Goal: Complete application form

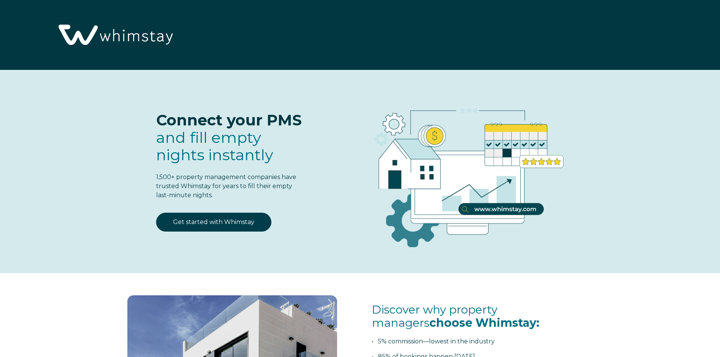
select select "US"
select select "Standard"
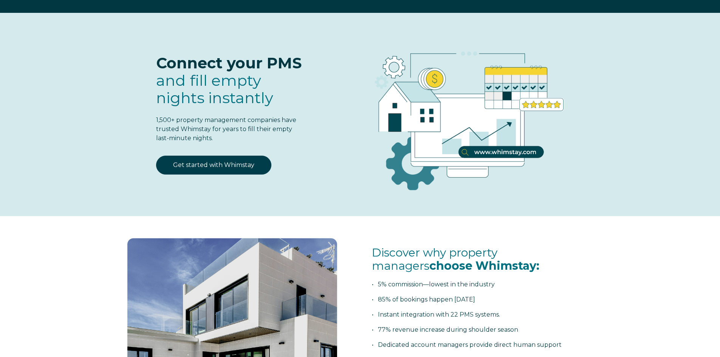
scroll to position [76, 0]
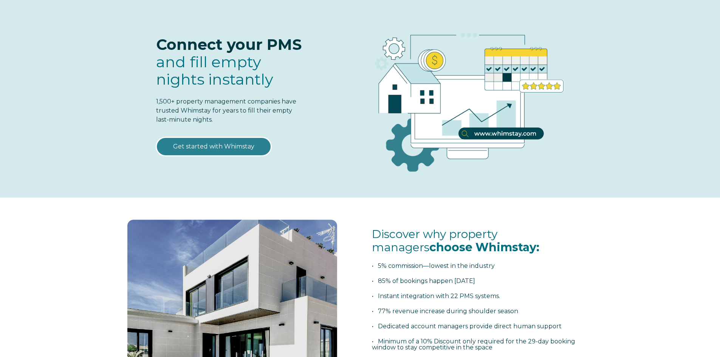
click at [231, 143] on link "Get started with Whimstay" at bounding box center [213, 146] width 115 height 19
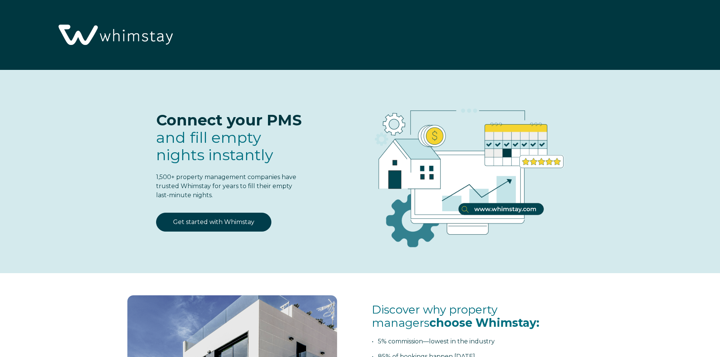
select select "US"
select select "Standard"
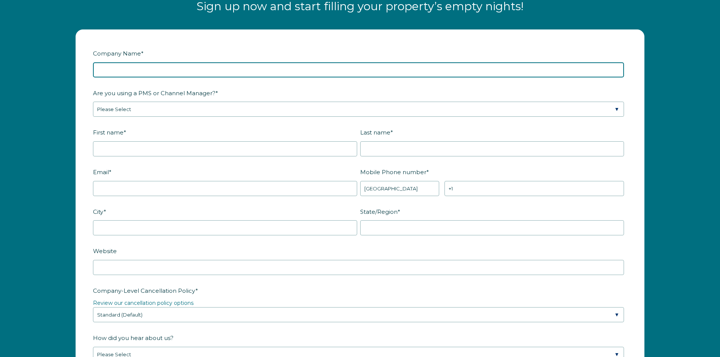
click at [223, 73] on input "Company Name *" at bounding box center [358, 69] width 531 height 15
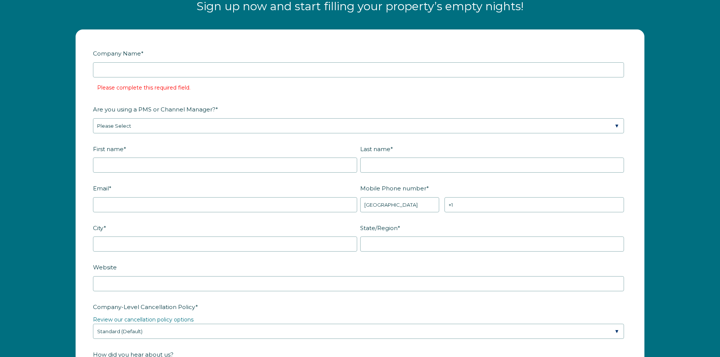
click at [89, 61] on form "Company Name * Please complete this required field. Are you using a PMS or Chan…" at bounding box center [360, 318] width 568 height 576
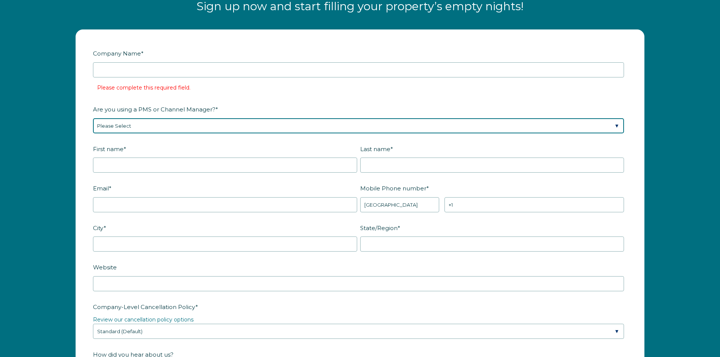
click at [127, 127] on select "Please Select Barefoot BookingPal Boost Brightside CiiRUS Escapia Guesty Hostaw…" at bounding box center [358, 125] width 531 height 15
select select "Hostaway"
click at [93, 118] on select "Please Select Barefoot BookingPal Boost Brightside CiiRUS Escapia Guesty Hostaw…" at bounding box center [358, 125] width 531 height 15
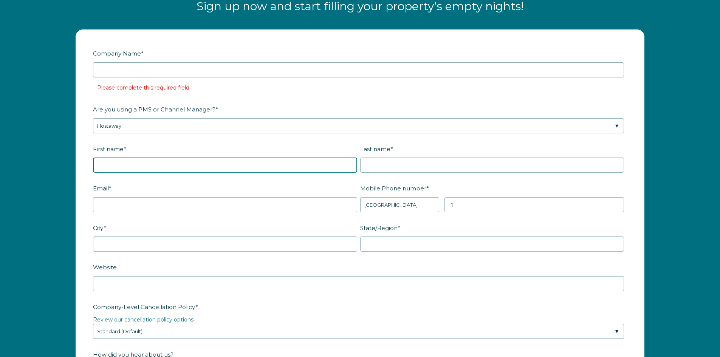
click at [120, 160] on input "First name *" at bounding box center [225, 165] width 264 height 15
click at [154, 164] on input "First name *" at bounding box center [225, 165] width 264 height 15
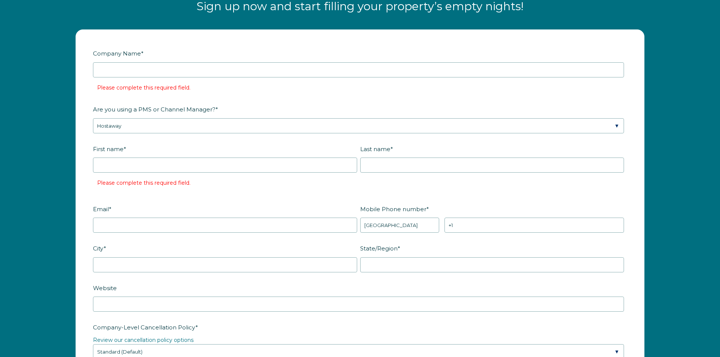
click at [234, 144] on label "First name *" at bounding box center [226, 149] width 267 height 13
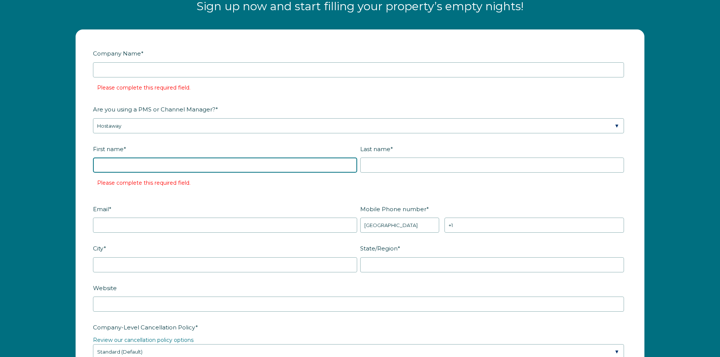
click at [234, 158] on input "First name *" at bounding box center [225, 165] width 264 height 15
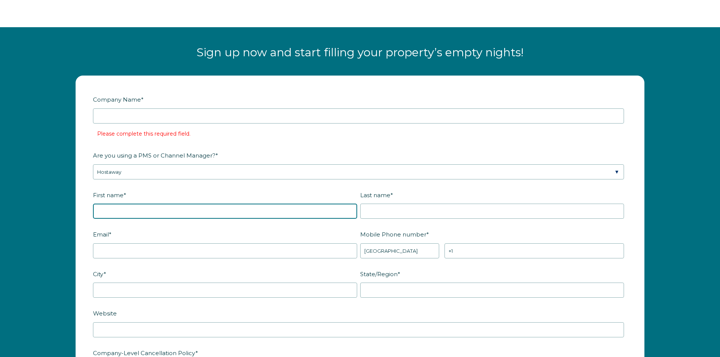
scroll to position [952, 0]
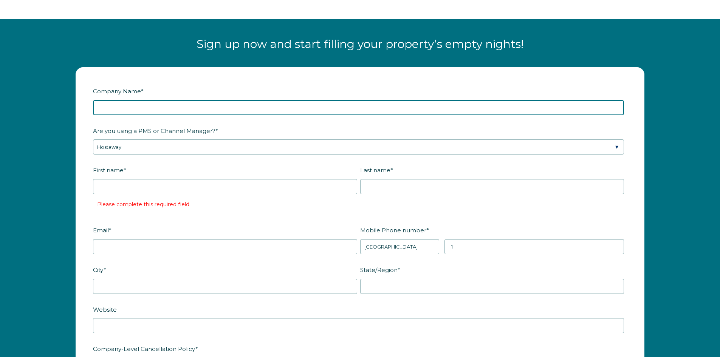
click at [188, 111] on input "Company Name *" at bounding box center [358, 107] width 531 height 15
type input "Hosted Cottages"
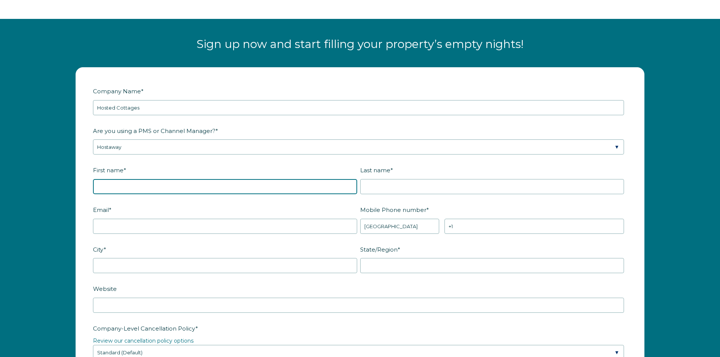
click at [237, 189] on input "First name *" at bounding box center [225, 186] width 264 height 15
type input "[PERSON_NAME]"
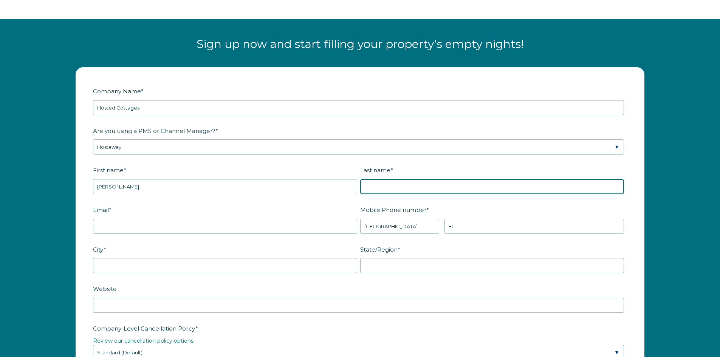
type input "Svetec"
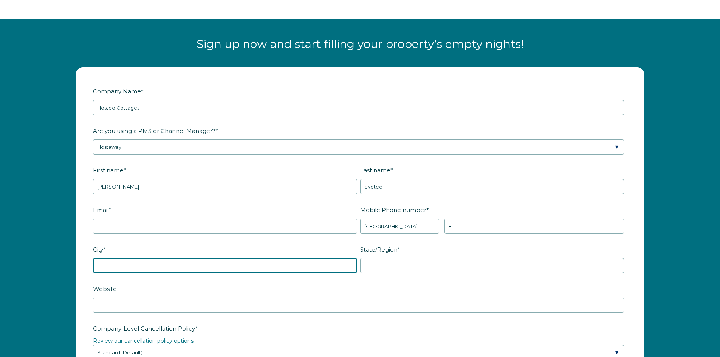
type input "Buckhorn"
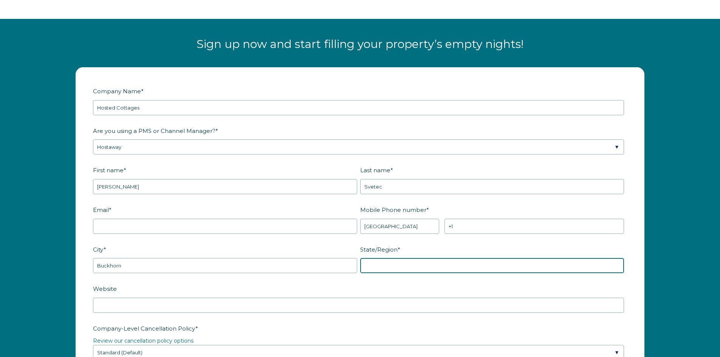
type input "ON"
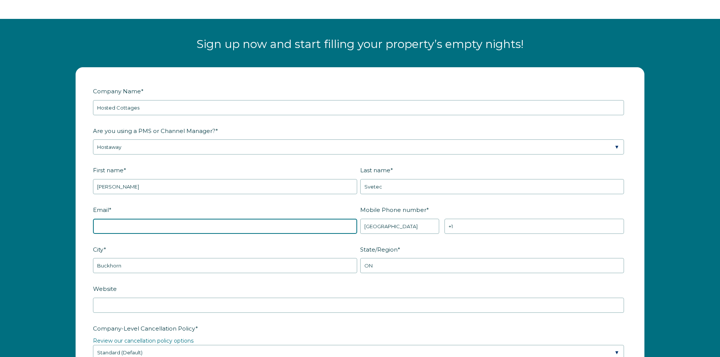
click at [187, 225] on input "Email *" at bounding box center [225, 226] width 264 height 15
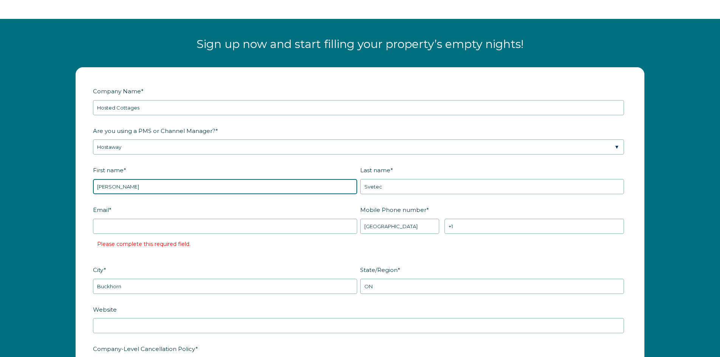
click at [185, 186] on input "[PERSON_NAME]" at bounding box center [225, 186] width 264 height 15
type input "[PERSON_NAME]"
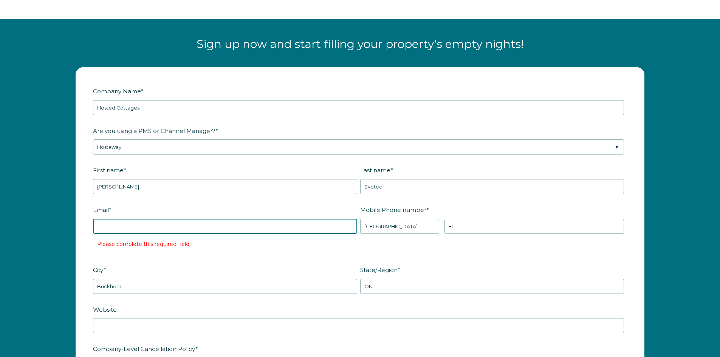
click at [228, 228] on input "Email *" at bounding box center [225, 226] width 264 height 15
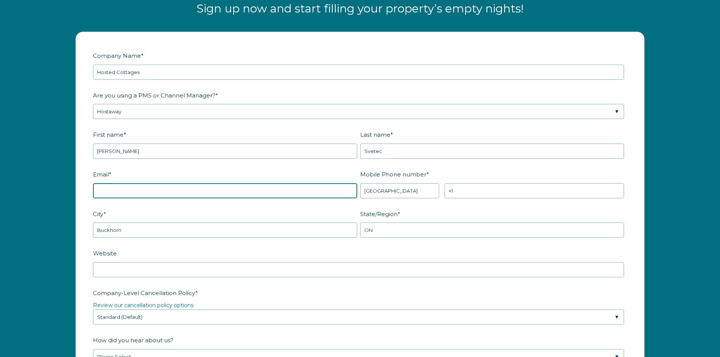
scroll to position [1028, 0]
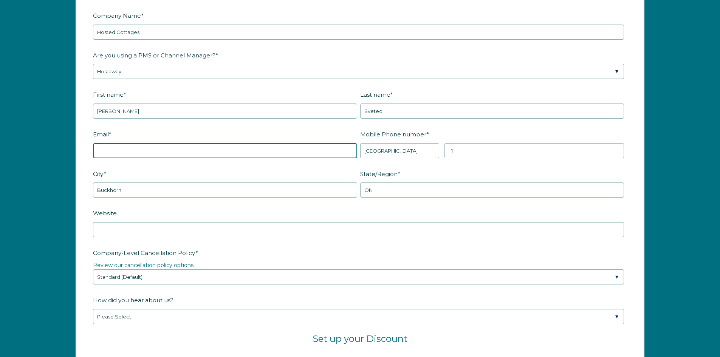
paste input "[EMAIL_ADDRESS][DOMAIN_NAME]"
type input "[EMAIL_ADDRESS][DOMAIN_NAME]"
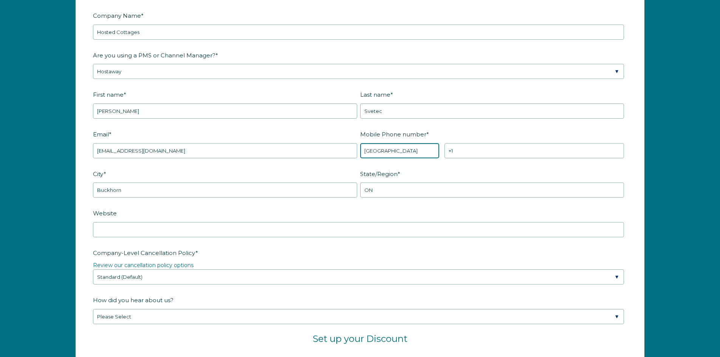
click at [396, 153] on select "* [GEOGRAPHIC_DATA] (‫[GEOGRAPHIC_DATA]‬‎) [GEOGRAPHIC_DATA] ([GEOGRAPHIC_DATA]…" at bounding box center [399, 150] width 79 height 15
select select "CA"
click at [360, 143] on select "* [GEOGRAPHIC_DATA] (‫[GEOGRAPHIC_DATA]‬‎) [GEOGRAPHIC_DATA] ([GEOGRAPHIC_DATA]…" at bounding box center [399, 150] width 79 height 15
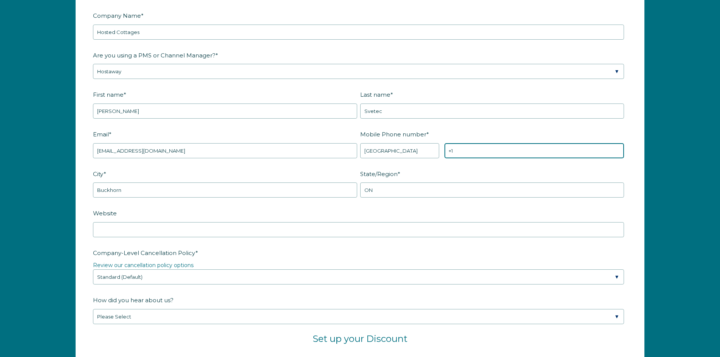
click at [480, 147] on input "+1" at bounding box center [535, 150] width 180 height 15
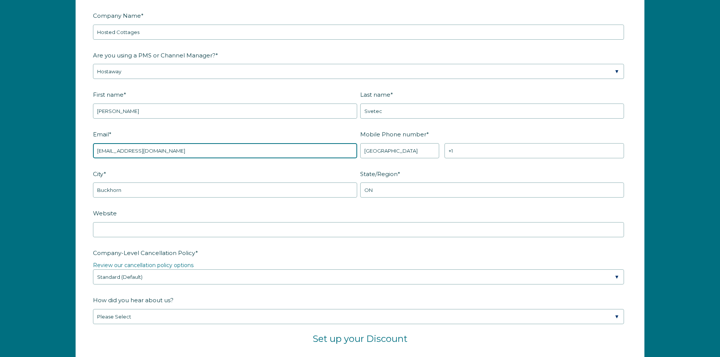
type input "[PERSON_NAME][EMAIL_ADDRESS][DOMAIN_NAME]"
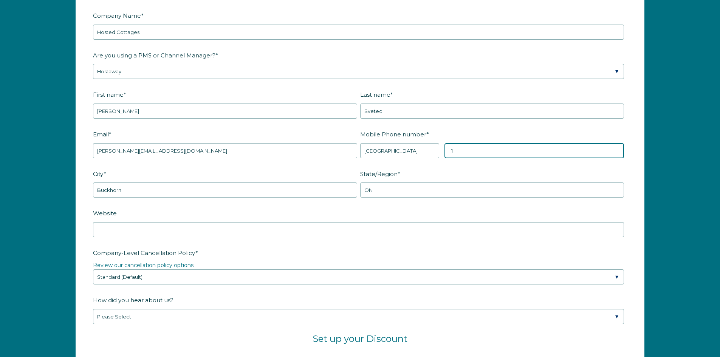
type input "[PHONE_NUMBER]"
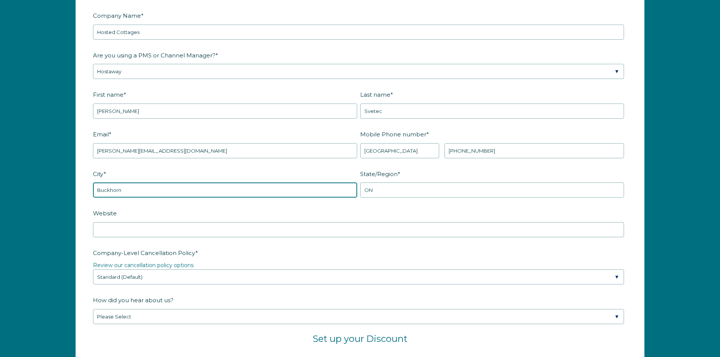
type input "[GEOGRAPHIC_DATA]"
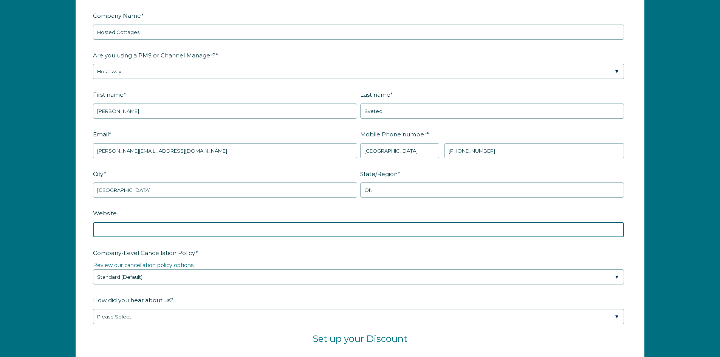
click at [327, 227] on input "Website" at bounding box center [358, 229] width 531 height 15
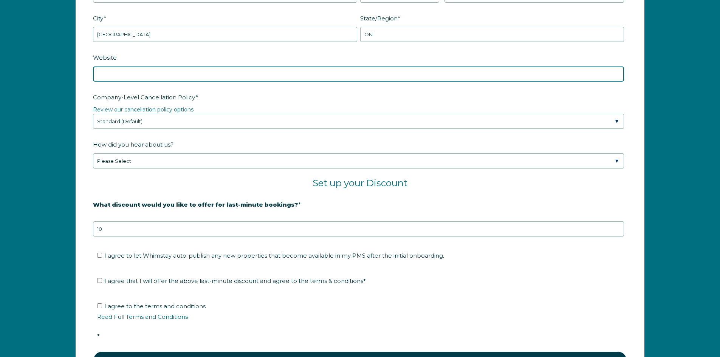
scroll to position [1255, 0]
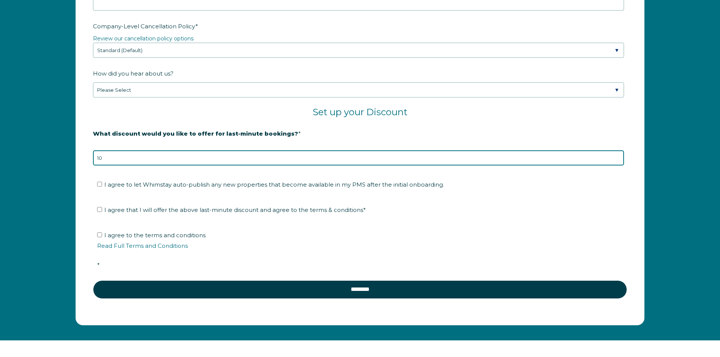
click at [121, 162] on input "10" at bounding box center [358, 157] width 531 height 15
click at [617, 160] on input "9" at bounding box center [358, 157] width 531 height 15
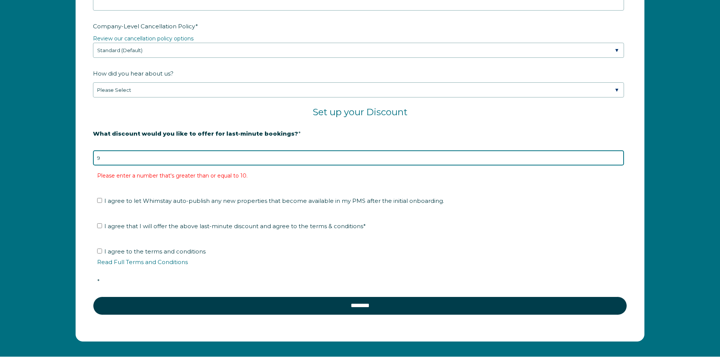
click at [615, 152] on input "9" at bounding box center [358, 157] width 531 height 15
click at [616, 156] on input "10" at bounding box center [358, 157] width 531 height 15
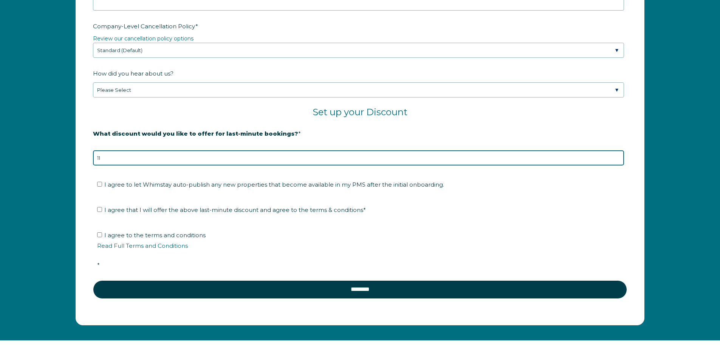
click at [617, 157] on input "11" at bounding box center [358, 157] width 531 height 15
click at [617, 157] on input "12" at bounding box center [358, 157] width 531 height 15
click at [617, 157] on input "13" at bounding box center [358, 157] width 531 height 15
click at [617, 157] on input "14" at bounding box center [358, 157] width 531 height 15
click at [617, 157] on input "15" at bounding box center [358, 157] width 531 height 15
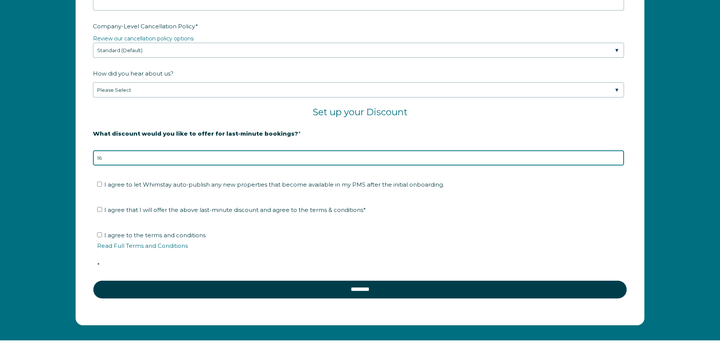
click at [617, 157] on input "16" at bounding box center [358, 157] width 531 height 15
click at [617, 157] on input "22" at bounding box center [358, 157] width 531 height 15
click at [617, 157] on input "23" at bounding box center [358, 157] width 531 height 15
click at [617, 160] on input "22" at bounding box center [358, 157] width 531 height 15
click at [617, 160] on input "21" at bounding box center [358, 157] width 531 height 15
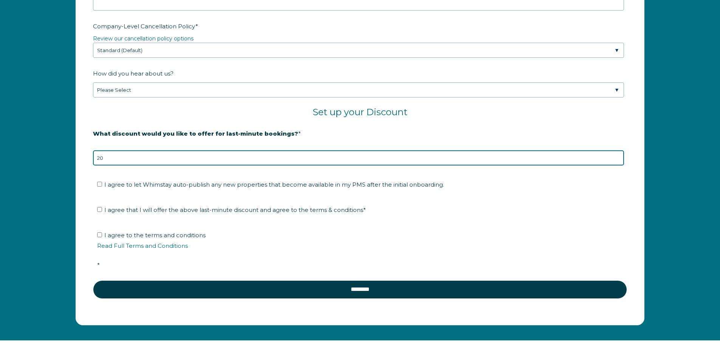
click at [617, 160] on input "20" at bounding box center [358, 157] width 531 height 15
click at [617, 160] on input "19" at bounding box center [358, 157] width 531 height 15
click at [617, 160] on input "18" at bounding box center [358, 157] width 531 height 15
click at [617, 160] on input "17" at bounding box center [358, 157] width 531 height 15
click at [617, 160] on input "16" at bounding box center [358, 157] width 531 height 15
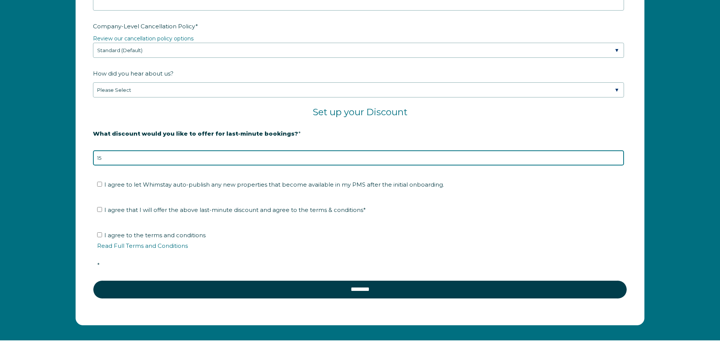
click at [617, 160] on input "15" at bounding box center [358, 157] width 531 height 15
click at [617, 160] on input "14" at bounding box center [358, 157] width 531 height 15
click at [617, 160] on input "13" at bounding box center [358, 157] width 531 height 15
click at [617, 160] on input "12" at bounding box center [358, 157] width 531 height 15
click at [617, 160] on input "11" at bounding box center [358, 157] width 531 height 15
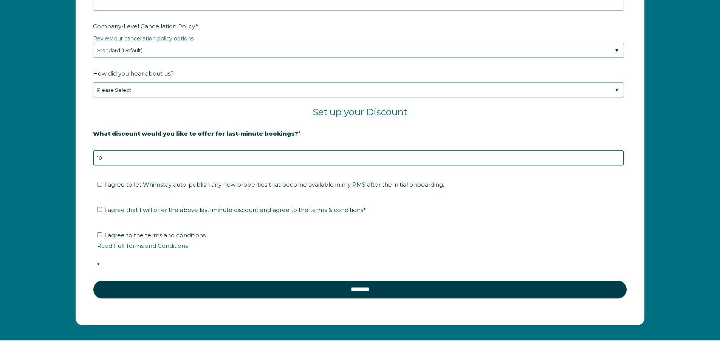
click at [617, 160] on input "10" at bounding box center [358, 157] width 531 height 15
click at [617, 160] on input "9" at bounding box center [358, 157] width 531 height 15
click at [617, 160] on input "8" at bounding box center [358, 157] width 531 height 15
click at [617, 160] on input "7" at bounding box center [358, 157] width 531 height 15
click at [617, 160] on input "6" at bounding box center [358, 157] width 531 height 15
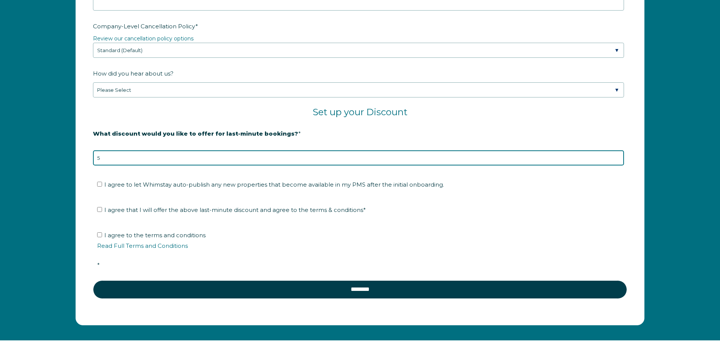
click at [617, 160] on input "5" at bounding box center [358, 157] width 531 height 15
click at [617, 160] on input "4" at bounding box center [358, 157] width 531 height 15
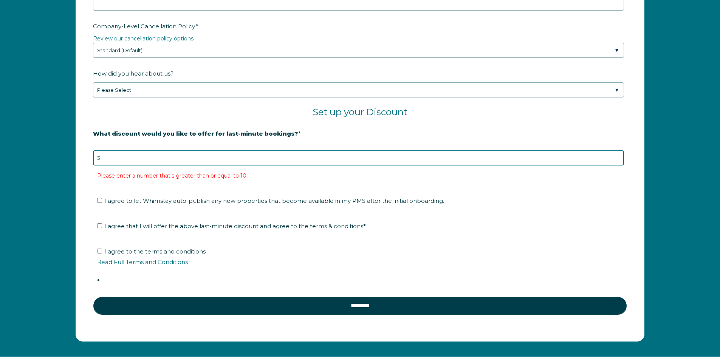
click at [617, 160] on input "3" at bounding box center [358, 157] width 531 height 15
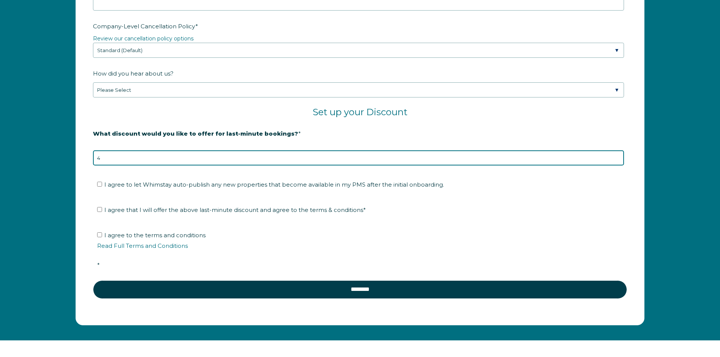
click at [617, 154] on input "4" at bounding box center [358, 157] width 531 height 15
click at [617, 154] on input "5" at bounding box center [358, 157] width 531 height 15
click at [617, 157] on input "6" at bounding box center [358, 157] width 531 height 15
click at [617, 157] on input "7" at bounding box center [358, 157] width 531 height 15
click at [617, 157] on input "8" at bounding box center [358, 157] width 531 height 15
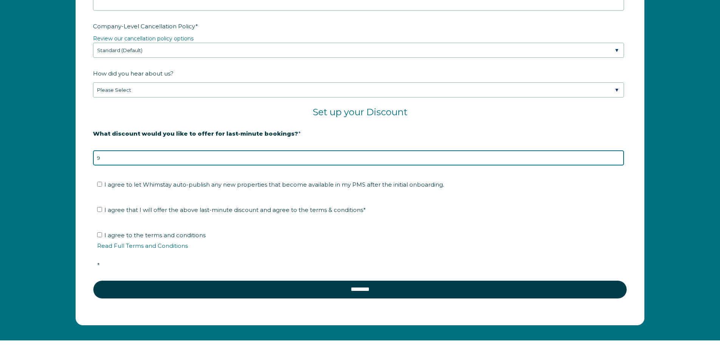
click at [617, 157] on input "9" at bounding box center [358, 157] width 531 height 15
type input "10"
click at [617, 157] on input "10" at bounding box center [358, 157] width 531 height 15
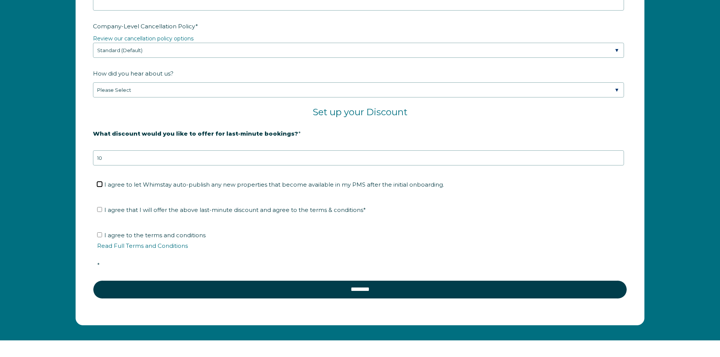
click at [102, 183] on input "I agree to let Whimstay auto-publish any new properties that become available i…" at bounding box center [99, 184] width 5 height 5
checkbox input "true"
click at [100, 208] on input "I agree that I will offer the above last-minute discount and agree to the terms…" at bounding box center [99, 209] width 5 height 5
checkbox input "true"
click at [99, 235] on input "I agree to the terms and conditions Read Full Terms and Conditions *" at bounding box center [99, 234] width 5 height 5
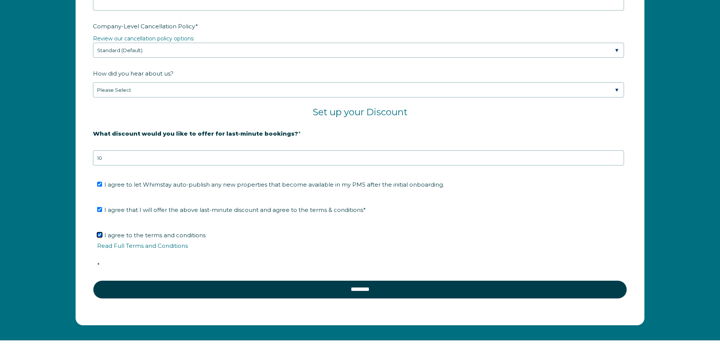
checkbox input "true"
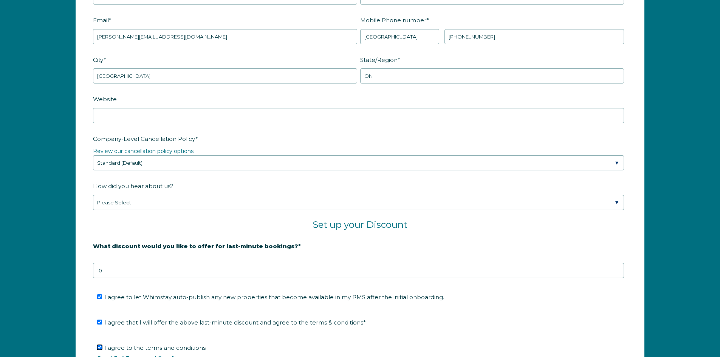
scroll to position [1141, 0]
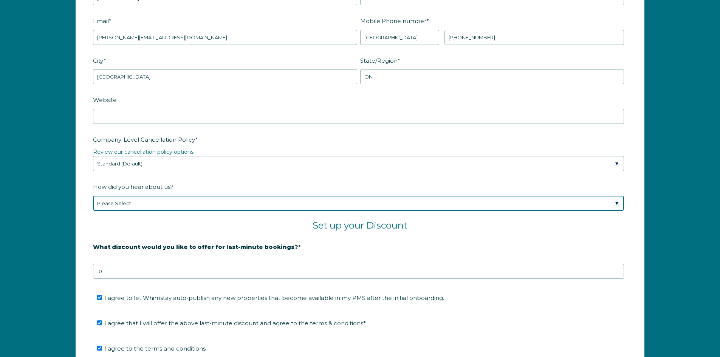
click at [276, 205] on select "Please Select Found Whimstay through a Google search Spoke to a Whimstay salesp…" at bounding box center [358, 203] width 531 height 15
select select "Whimstay Sales"
click at [93, 196] on select "Please Select Found Whimstay through a Google search Spoke to a Whimstay salesp…" at bounding box center [358, 203] width 531 height 15
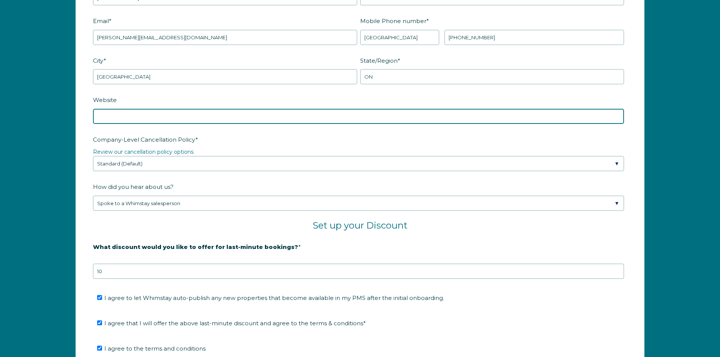
click at [144, 118] on input "Website" at bounding box center [358, 116] width 531 height 15
paste input "[URL][DOMAIN_NAME]"
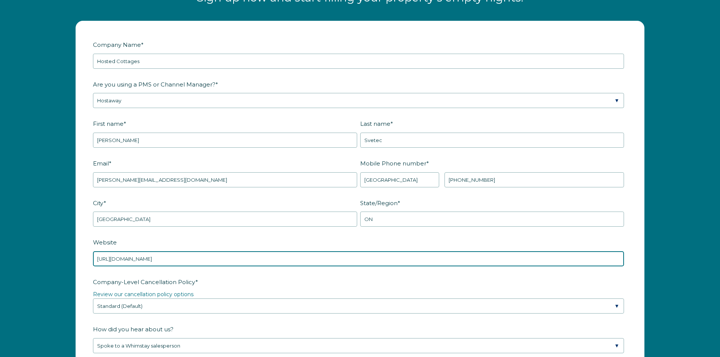
scroll to position [990, 0]
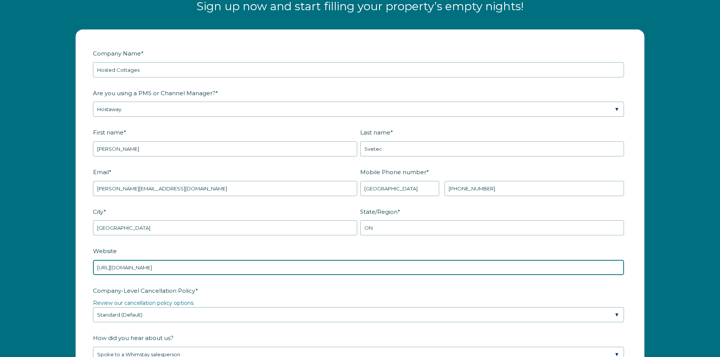
type input "[URL][DOMAIN_NAME]"
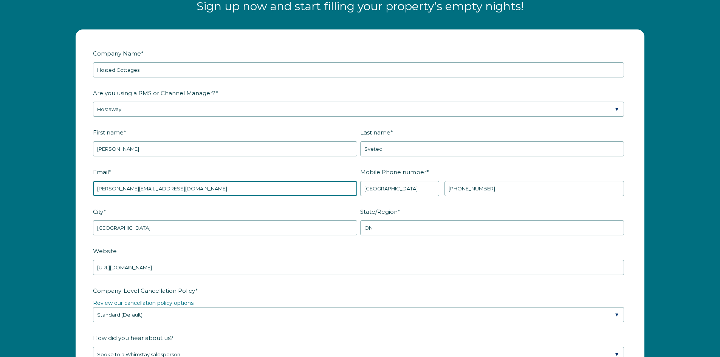
click at [144, 183] on input "[PERSON_NAME][EMAIL_ADDRESS][DOMAIN_NAME]" at bounding box center [225, 188] width 264 height 15
paste input "[EMAIL_ADDRESS]"
type input "[EMAIL_ADDRESS][DOMAIN_NAME]"
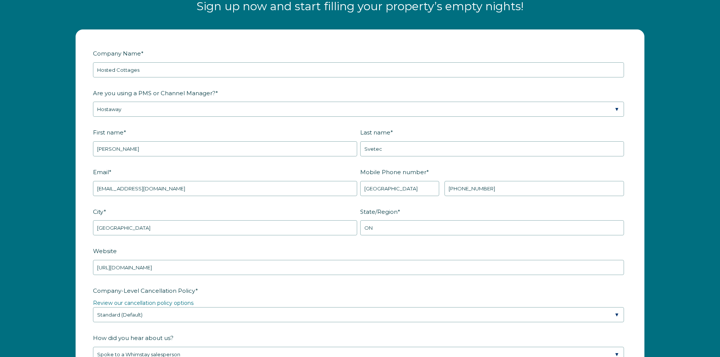
click at [637, 135] on form "Company Name * Hosted Cottages Are you using a PMS or Channel Manager? * Please…" at bounding box center [360, 309] width 568 height 559
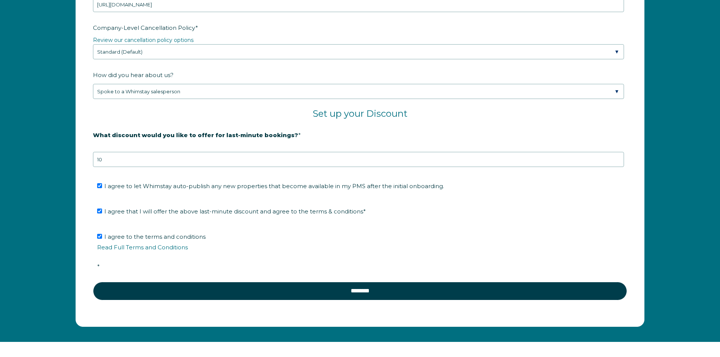
scroll to position [1292, 0]
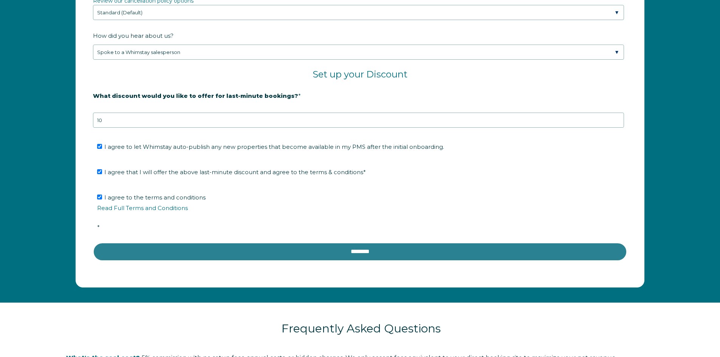
click at [350, 249] on input "********" at bounding box center [360, 252] width 534 height 18
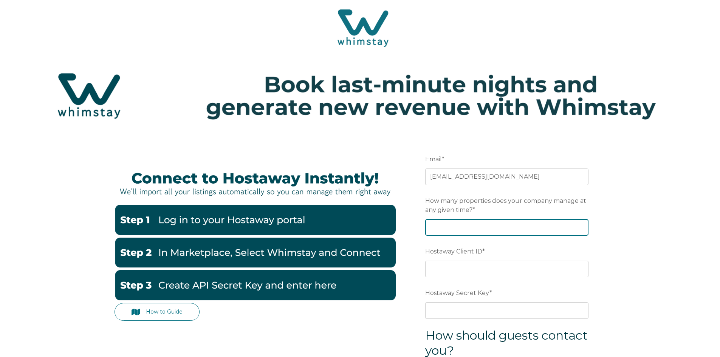
click at [553, 229] on input "How many properties does your company manage at any given time? *" at bounding box center [506, 227] width 163 height 17
click at [547, 225] on input "How many properties does your company manage at any given time? *" at bounding box center [506, 227] width 163 height 17
click at [638, 225] on div "How to Guide Email * 1023ablett.court@gmail.com Preferred language SDR How many…" at bounding box center [360, 333] width 720 height 394
click at [504, 228] on input "How many properties does your company manage at any given time? *" at bounding box center [506, 227] width 163 height 17
type input "1"
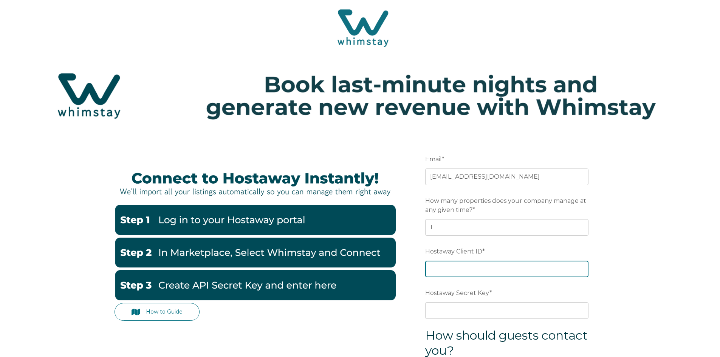
click at [512, 274] on input "Hostaway Client ID *" at bounding box center [506, 269] width 163 height 17
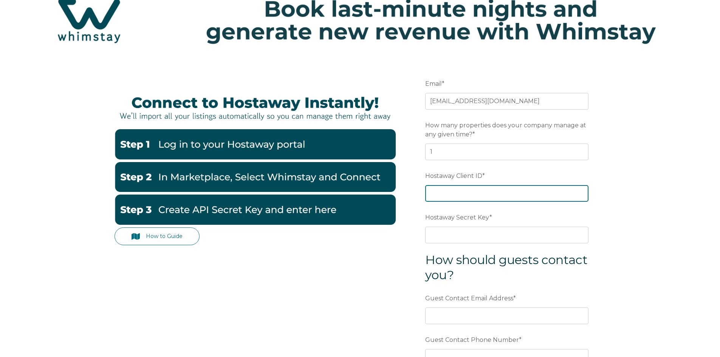
scroll to position [113, 0]
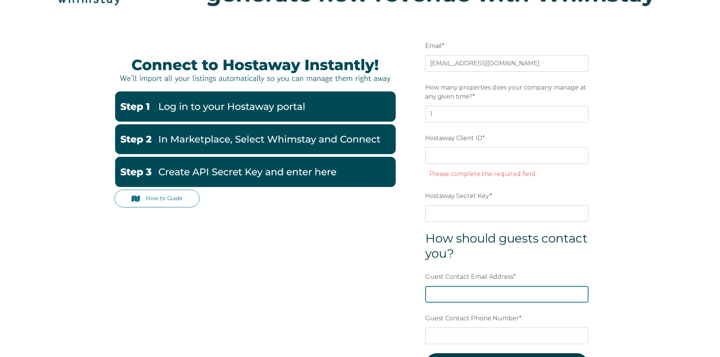
click at [512, 277] on div "Guest Contact Email Address *" at bounding box center [506, 286] width 163 height 33
click at [482, 296] on input "Guest Contact Email Address *" at bounding box center [506, 294] width 163 height 17
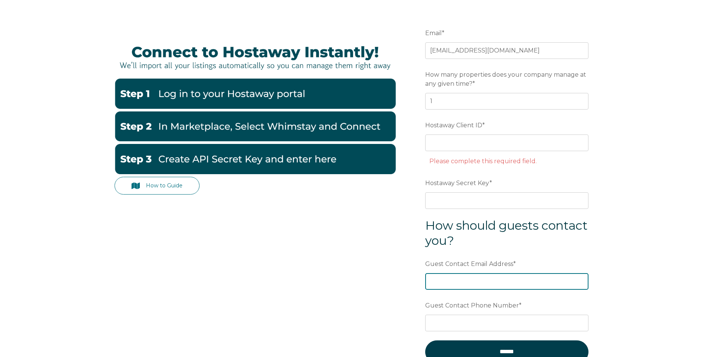
paste input "1023ablett.court@gmail.com"
click at [631, 256] on div "How to Guide Email * 1023ablett.court@gmail.com Preferred language SDR How many…" at bounding box center [360, 214] width 720 height 410
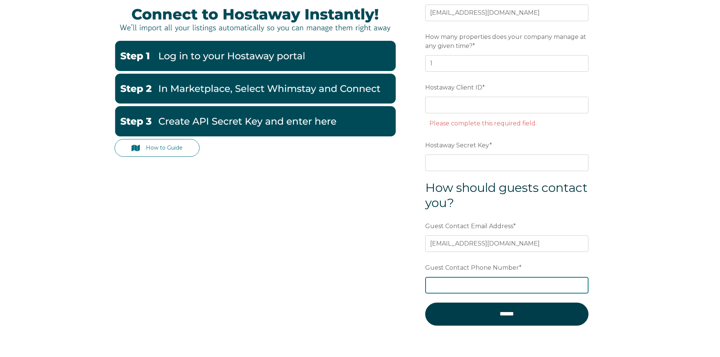
click at [489, 284] on input "Guest Contact Phone Number *" at bounding box center [506, 285] width 163 height 17
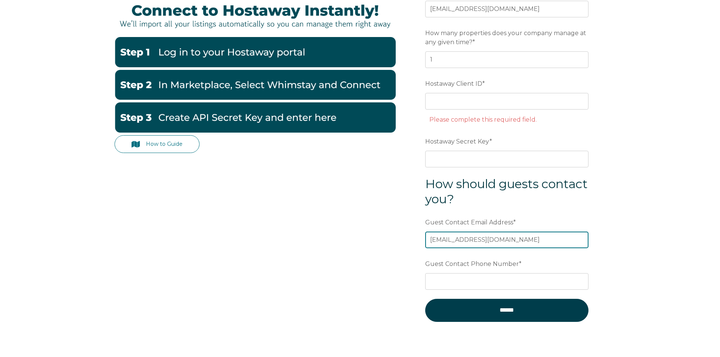
type input "karol@bnbinnercircle.com"
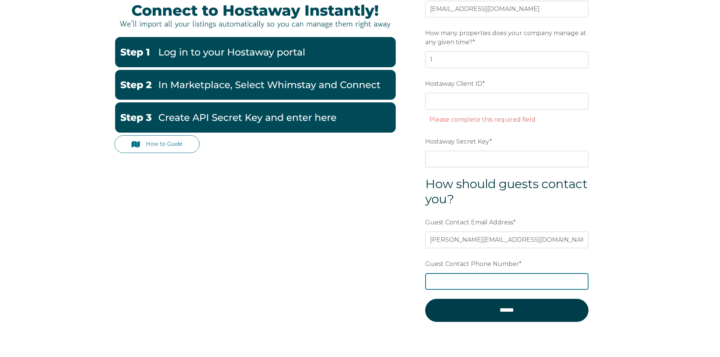
type input "2493929978"
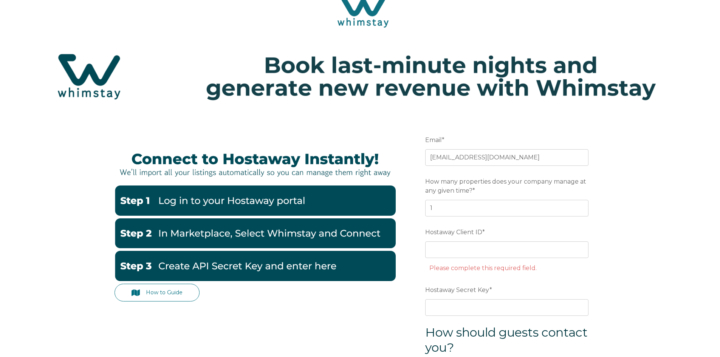
scroll to position [17, 0]
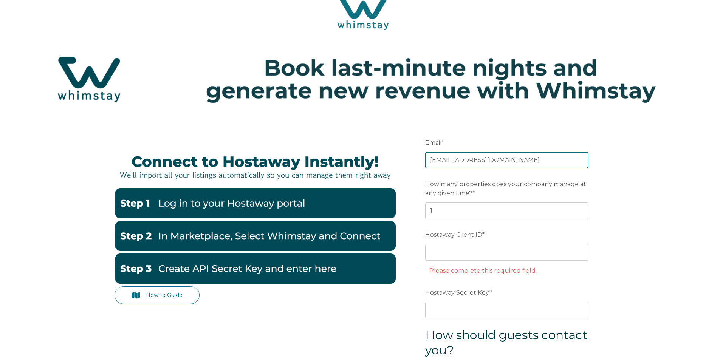
click at [518, 162] on input "1023ablett.court@gmail.com" at bounding box center [506, 160] width 163 height 17
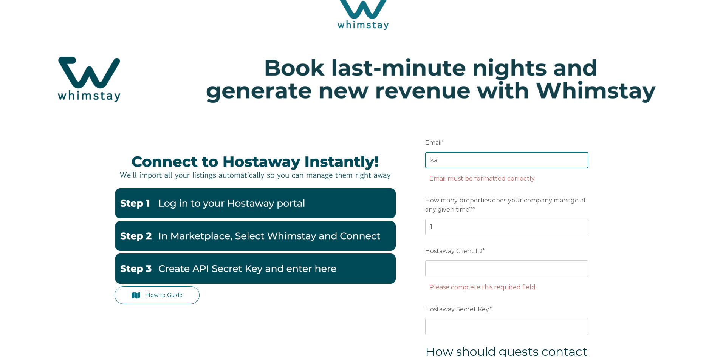
type input "karol@bnbinnercircle.com"
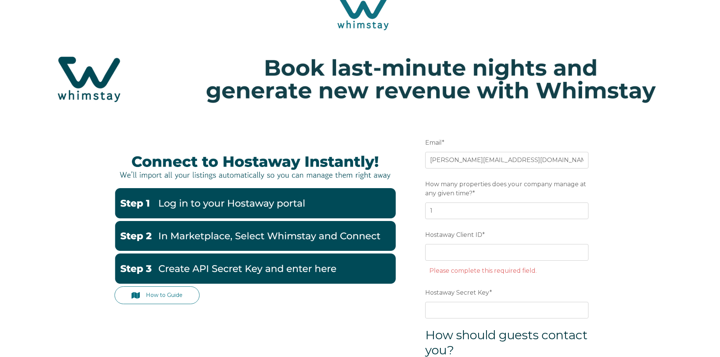
click at [516, 138] on label "Email *" at bounding box center [506, 143] width 163 height 14
click at [516, 152] on input "karol@bnbinnercircle.com" at bounding box center [506, 160] width 163 height 17
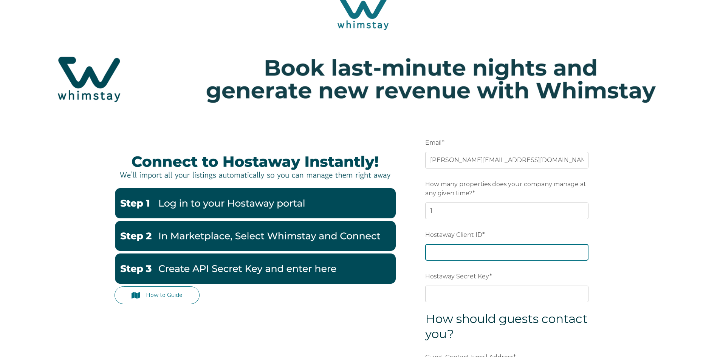
click at [496, 254] on input "Hostaway Client ID *" at bounding box center [506, 252] width 163 height 17
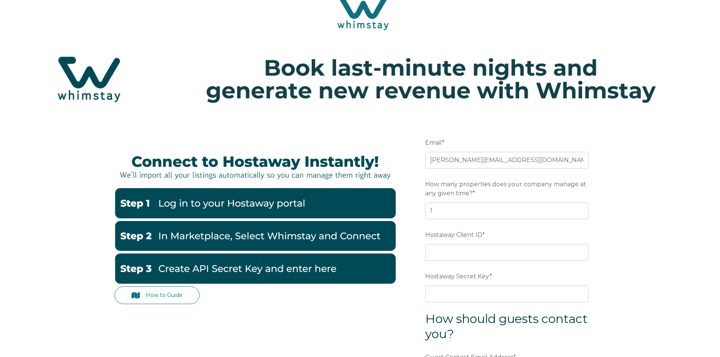
click at [445, 233] on span "Hostaway Client ID" at bounding box center [453, 235] width 57 height 12
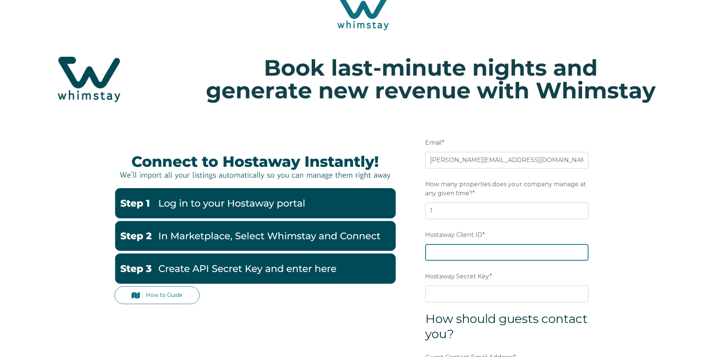
click at [445, 244] on input "Hostaway Client ID *" at bounding box center [506, 252] width 163 height 17
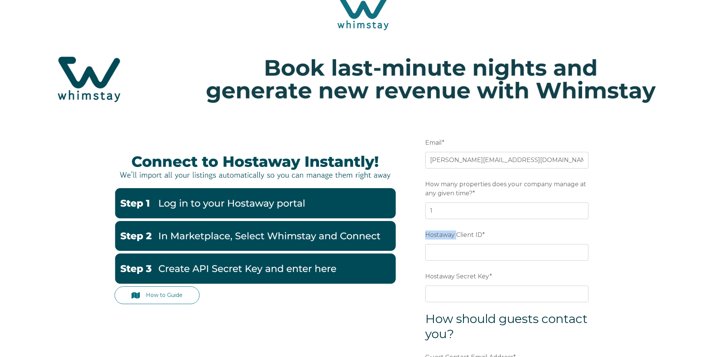
click at [445, 233] on span "Hostaway Client ID" at bounding box center [453, 235] width 57 height 12
click at [445, 244] on input "Hostaway Client ID *" at bounding box center [506, 252] width 163 height 17
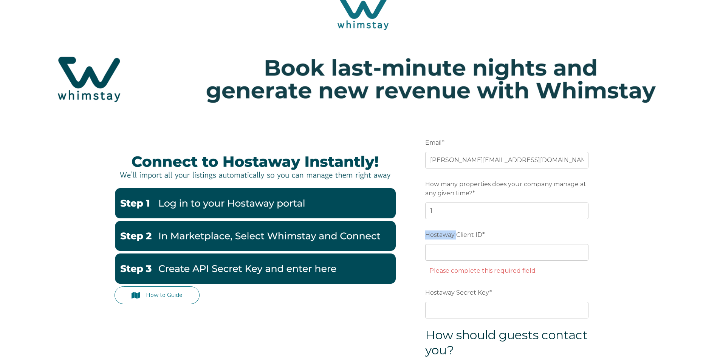
click at [445, 233] on span "Hostaway Client ID" at bounding box center [453, 235] width 57 height 12
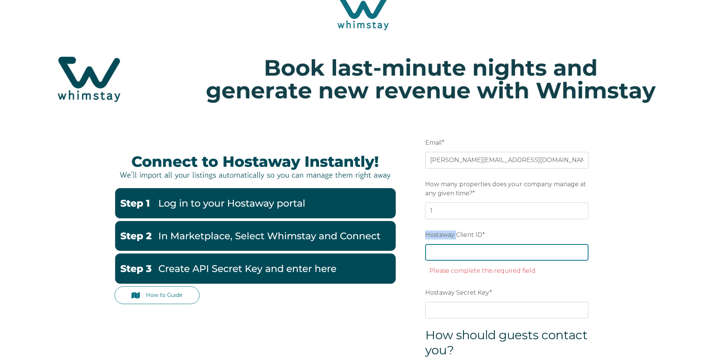
click at [445, 244] on input "Hostaway Client ID *" at bounding box center [506, 252] width 163 height 17
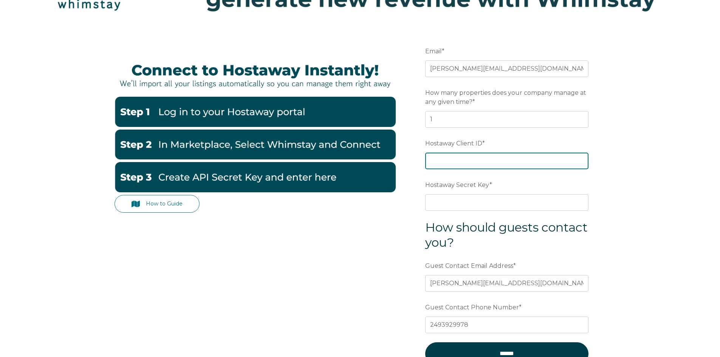
scroll to position [104, 0]
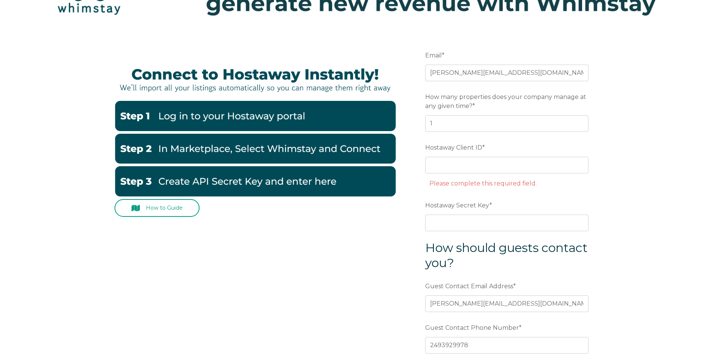
click at [163, 204] on link "How to Guide" at bounding box center [157, 208] width 85 height 18
